Goal: Information Seeking & Learning: Find contact information

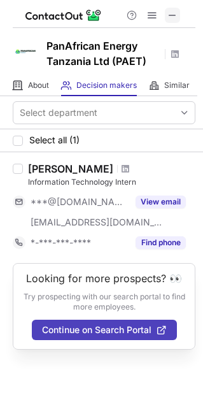
click at [173, 20] on span at bounding box center [173, 15] width 10 height 10
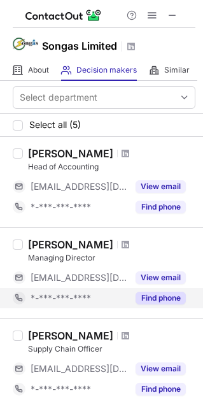
click at [155, 299] on button "Find phone" at bounding box center [161, 298] width 50 height 13
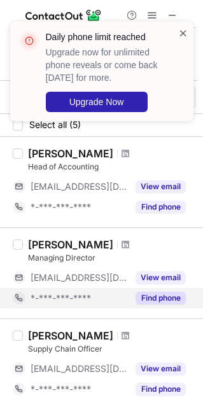
click at [182, 30] on span at bounding box center [183, 33] width 10 height 13
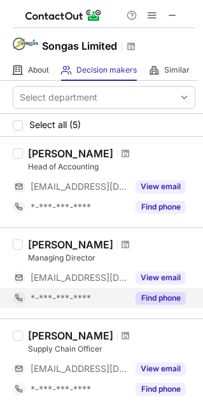
click at [173, 17] on div "Daily phone limit reached Upgrade now for unlimited phone reveals or come back …" at bounding box center [102, 76] width 204 height 135
click at [173, 15] on div "Daily phone limit reached Upgrade now for unlimited phone reveals or come back …" at bounding box center [102, 76] width 204 height 135
click at [165, 18] on button at bounding box center [172, 15] width 15 height 15
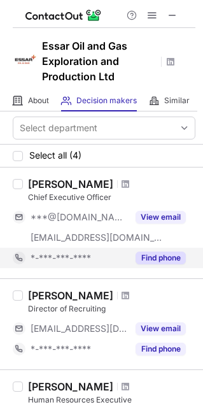
click at [157, 250] on div "Find phone" at bounding box center [157, 258] width 58 height 20
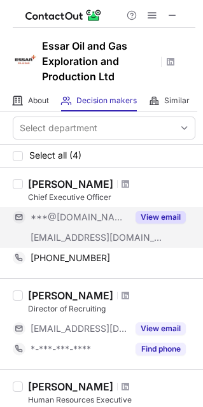
click at [173, 218] on button "View email" at bounding box center [161, 217] width 50 height 13
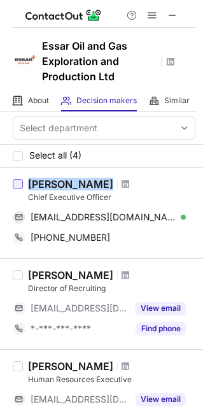
drag, startPoint x: 94, startPoint y: 184, endPoint x: 14, endPoint y: 189, distance: 79.7
click at [14, 189] on div "Pankaj Kalra Chief Executive Officer ca_pk@yahoo.com Verified Send email Copy +…" at bounding box center [101, 213] width 203 height 90
copy div "Pankaj Kalra"
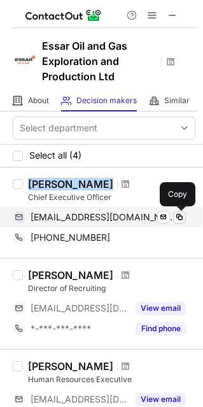
click at [178, 216] on span at bounding box center [180, 217] width 10 height 10
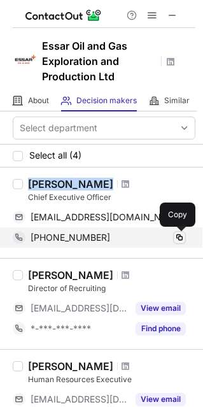
click at [176, 237] on span at bounding box center [180, 237] width 10 height 10
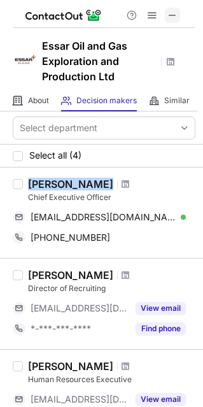
click at [180, 10] on button at bounding box center [172, 15] width 15 height 15
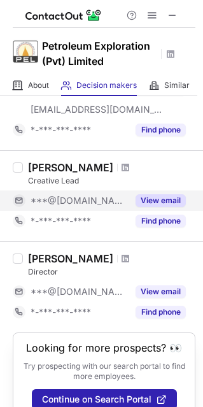
scroll to position [245, 0]
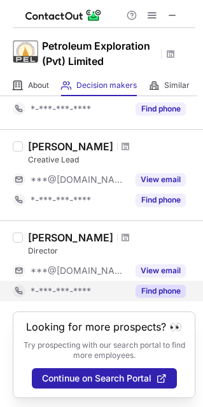
click at [173, 287] on button "Find phone" at bounding box center [161, 291] width 50 height 13
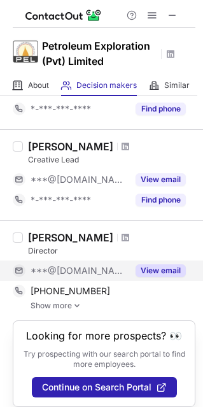
click at [171, 268] on button "View email" at bounding box center [161, 270] width 50 height 13
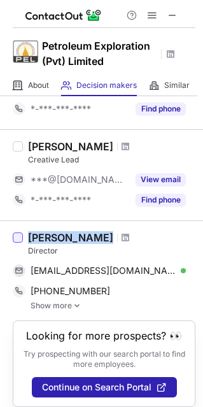
drag, startPoint x: 111, startPoint y: 236, endPoint x: 20, endPoint y: 234, distance: 91.1
click at [20, 234] on div "[PERSON_NAME] Director [EMAIL_ADDRESS][DOMAIN_NAME] Verified Send email Copy [P…" at bounding box center [101, 270] width 203 height 100
copy div "[PERSON_NAME]"
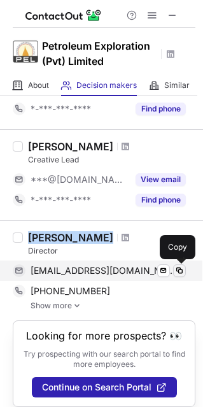
click at [179, 267] on span at bounding box center [180, 271] width 10 height 10
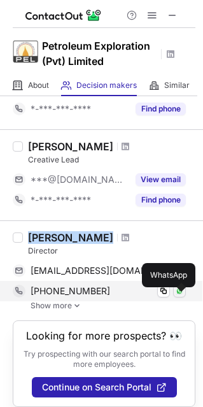
click at [180, 296] on button at bounding box center [179, 291] width 13 height 13
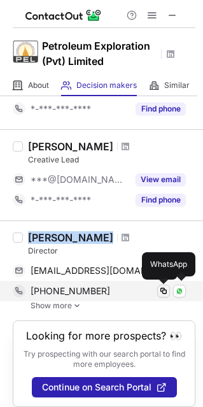
click at [164, 286] on span at bounding box center [164, 291] width 10 height 10
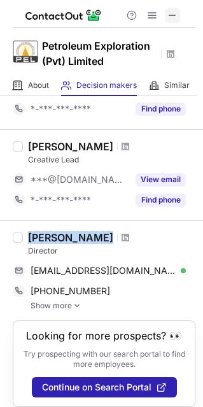
click at [176, 20] on span at bounding box center [173, 15] width 10 height 10
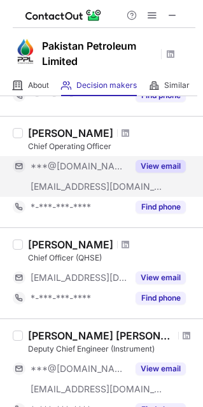
scroll to position [255, 0]
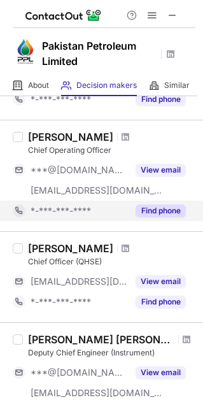
click at [150, 204] on button "Find phone" at bounding box center [161, 210] width 50 height 13
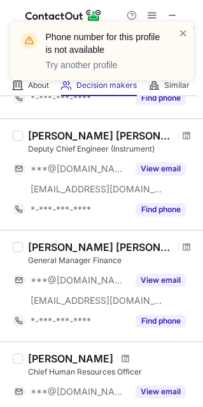
scroll to position [446, 0]
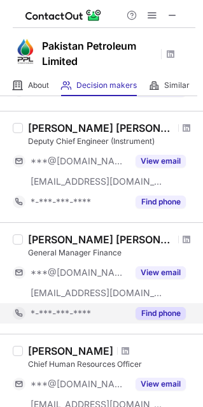
click at [155, 310] on button "Find phone" at bounding box center [161, 313] width 50 height 13
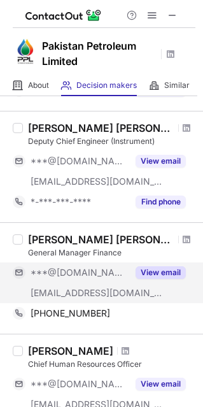
click at [160, 266] on button "View email" at bounding box center [161, 272] width 50 height 13
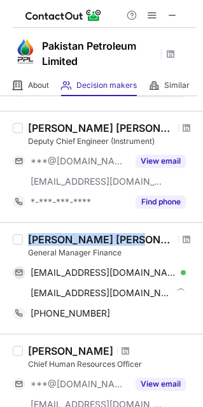
drag, startPoint x: 142, startPoint y: 239, endPoint x: 28, endPoint y: 240, distance: 114.0
click at [28, 240] on div "[PERSON_NAME] [PERSON_NAME]" at bounding box center [112, 239] width 168 height 13
copy div "[PERSON_NAME] [PERSON_NAME]"
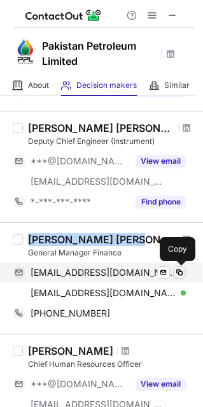
click at [184, 273] on span at bounding box center [180, 273] width 10 height 10
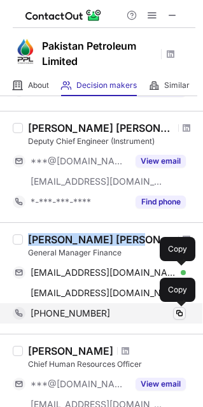
click at [177, 311] on span at bounding box center [180, 313] width 10 height 10
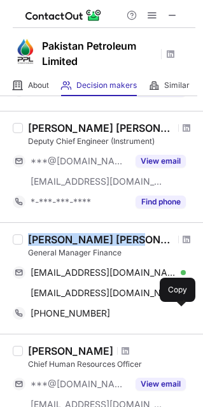
drag, startPoint x: 174, startPoint y: 21, endPoint x: 110, endPoint y: 23, distance: 63.7
click at [174, 20] on span at bounding box center [173, 15] width 10 height 10
